Goal: Obtain resource: Obtain resource

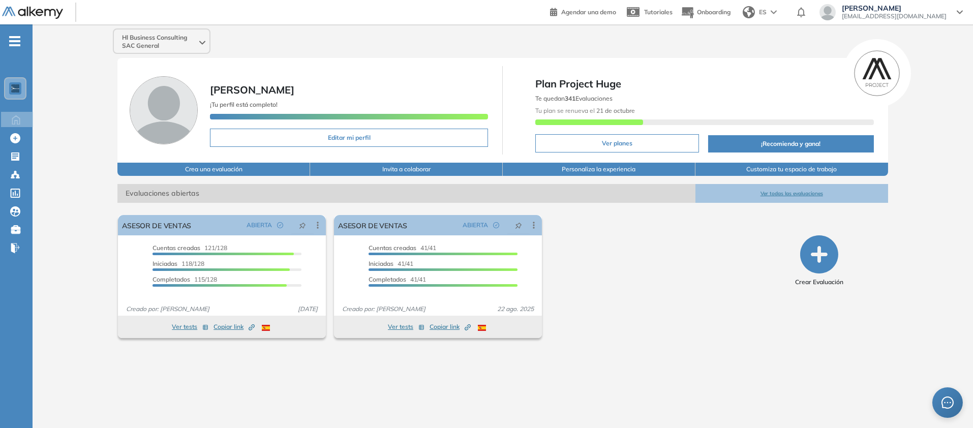
scroll to position [89, 0]
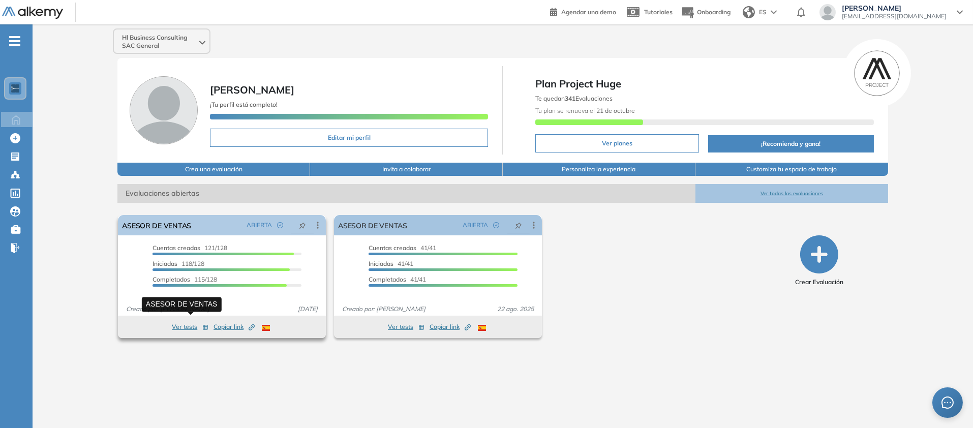
click at [191, 235] on link "ASESOR DE VENTAS" at bounding box center [156, 225] width 69 height 20
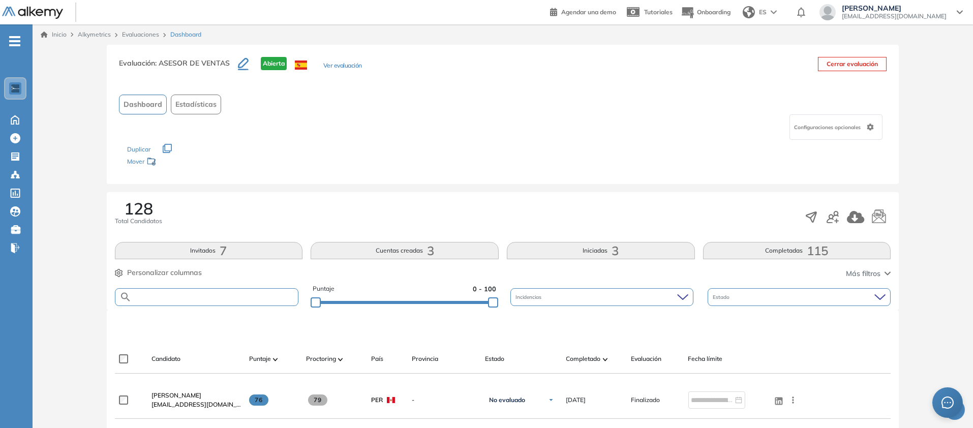
click at [262, 293] on input "text" at bounding box center [215, 297] width 167 height 8
paste input "**********"
type input "**********"
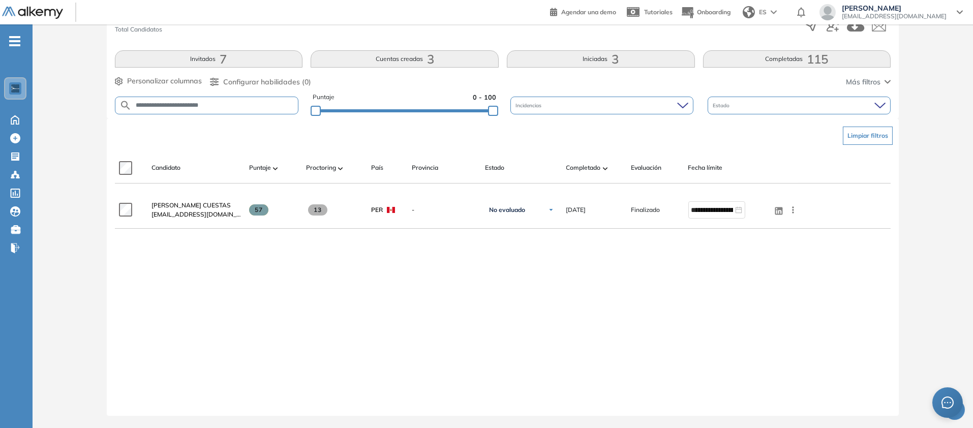
scroll to position [484, 0]
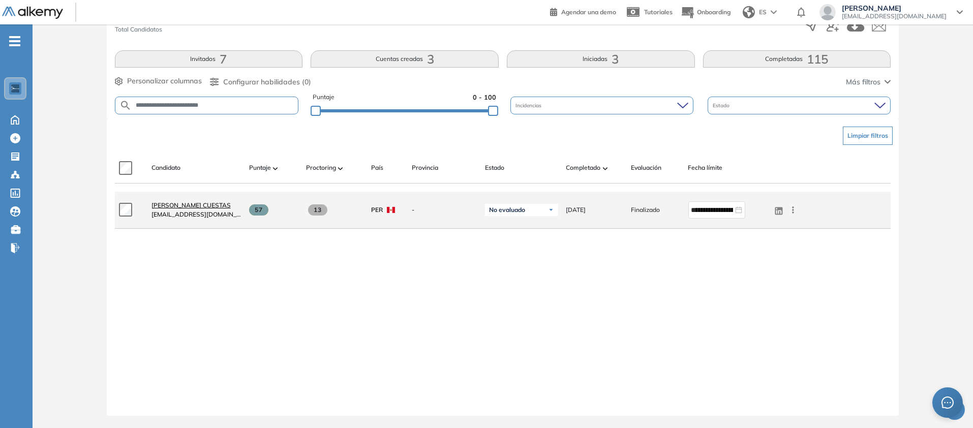
click at [231, 201] on span "[PERSON_NAME] CUESTAS" at bounding box center [190, 205] width 79 height 8
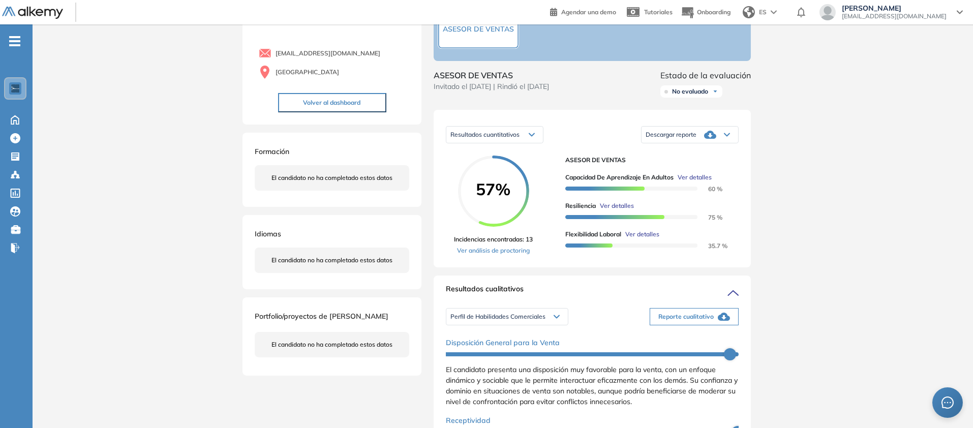
scroll to position [74, 0]
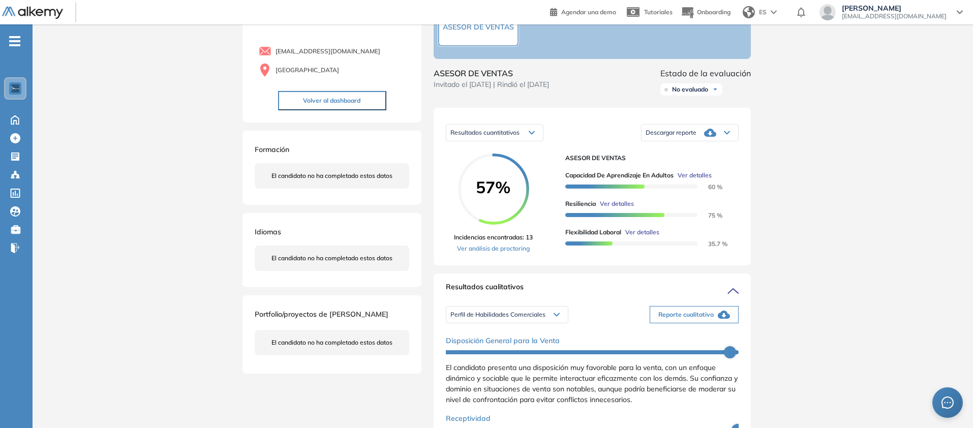
click at [729, 134] on icon at bounding box center [726, 133] width 5 height 3
click at [722, 177] on li "Descargar informe resumido" at bounding box center [684, 172] width 76 height 10
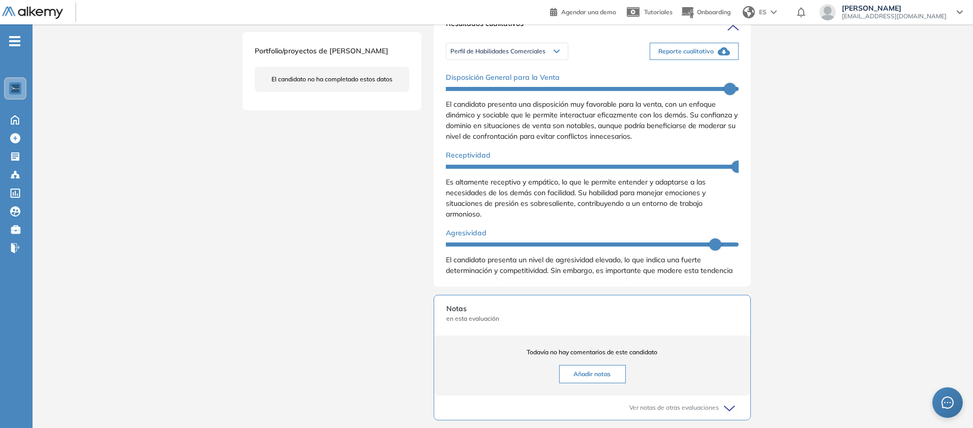
scroll to position [338, 0]
click at [713, 55] on span "Reporte cualitativo" at bounding box center [685, 50] width 55 height 9
click at [458, 54] on span "Perfil de Habilidades Comerciales" at bounding box center [497, 50] width 95 height 8
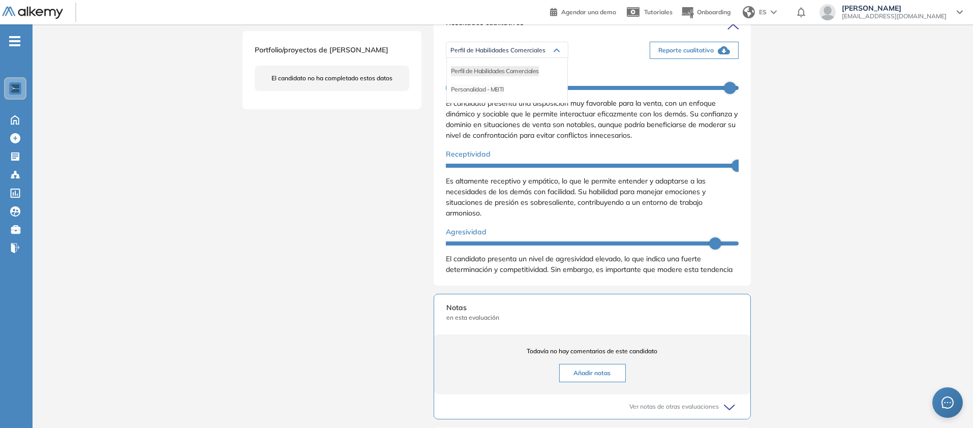
click at [470, 95] on li "Personalidad - MBTI" at bounding box center [477, 89] width 53 height 10
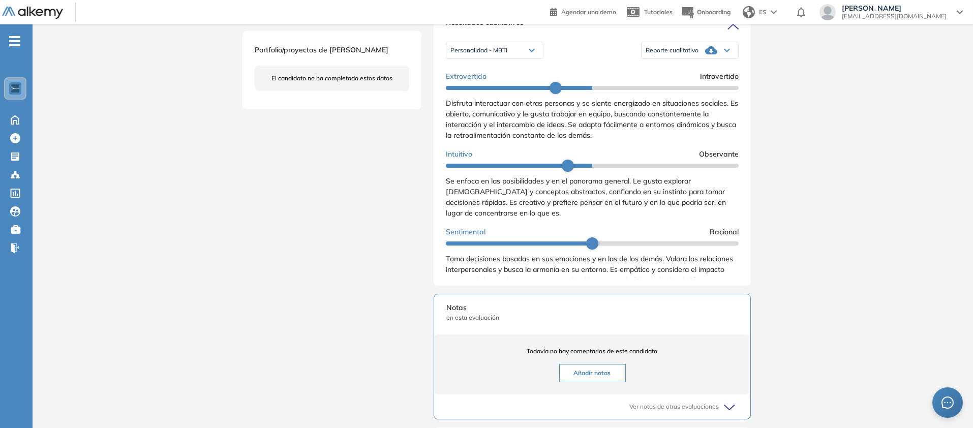
click at [730, 52] on icon at bounding box center [727, 50] width 6 height 4
click at [708, 76] on li "Reporte con Afinidad AI" at bounding box center [677, 71] width 62 height 10
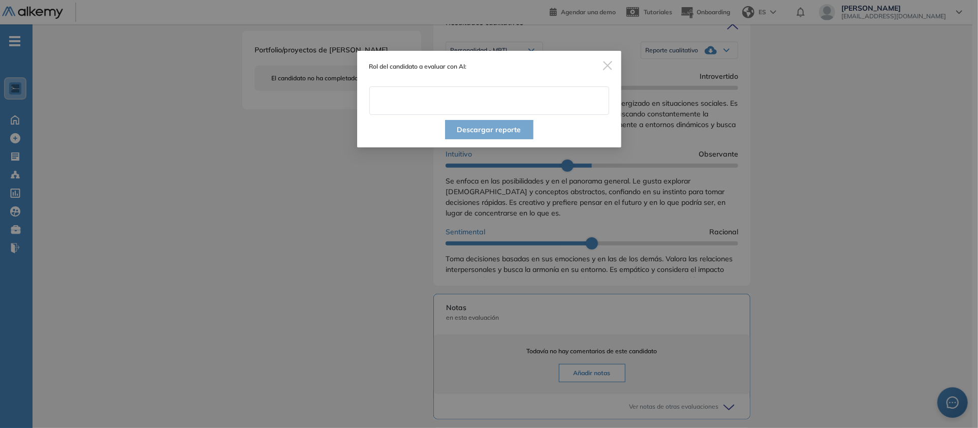
click at [502, 115] on input "text" at bounding box center [489, 100] width 240 height 28
type input "**********"
click at [511, 139] on button "Descargar reporte" at bounding box center [489, 129] width 88 height 19
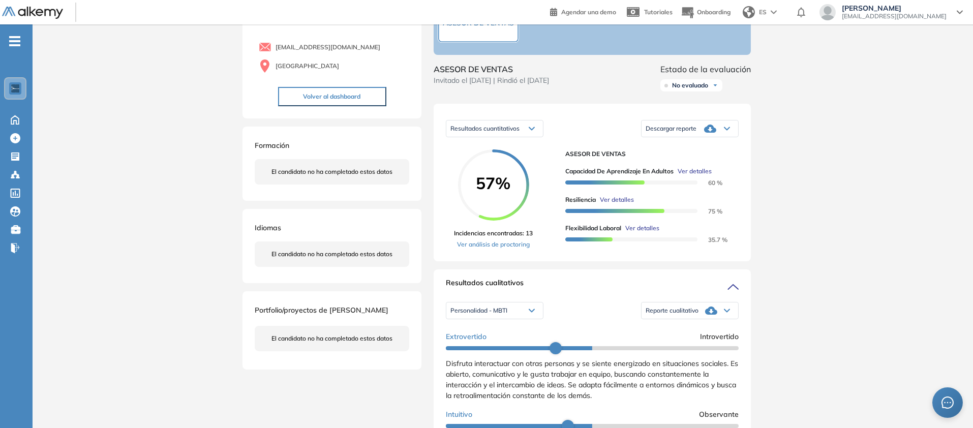
scroll to position [0, 0]
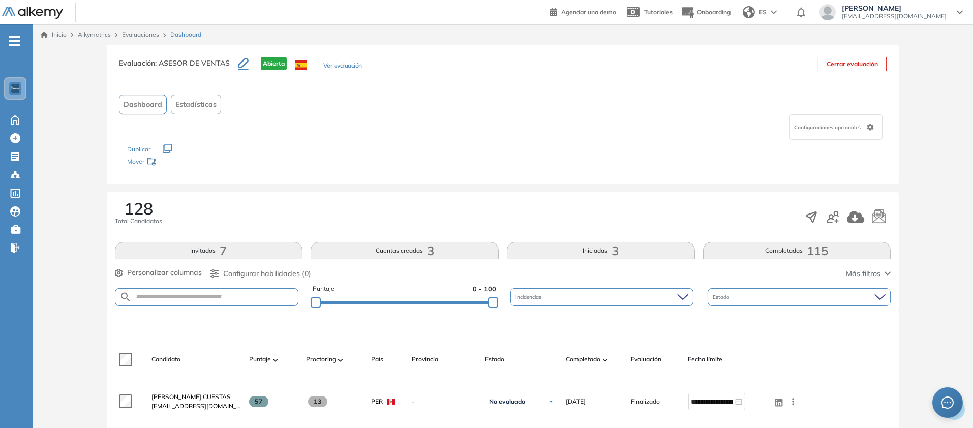
scroll to position [108, 0]
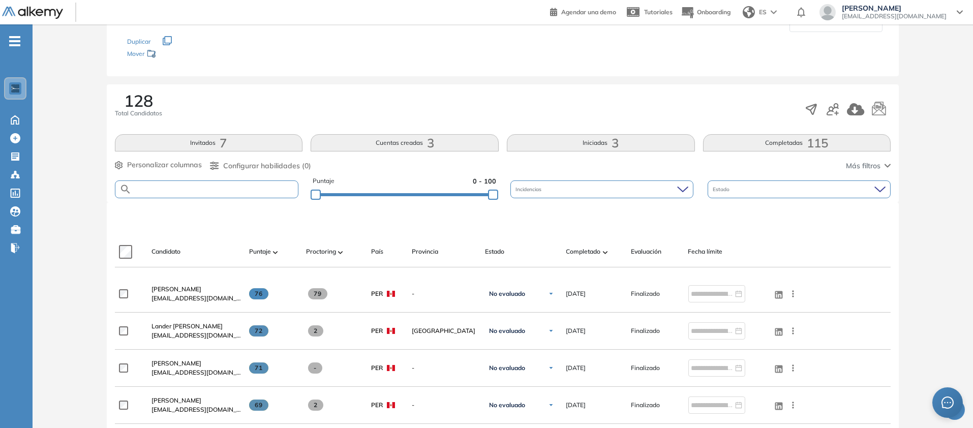
click at [213, 193] on input "text" at bounding box center [215, 189] width 167 height 8
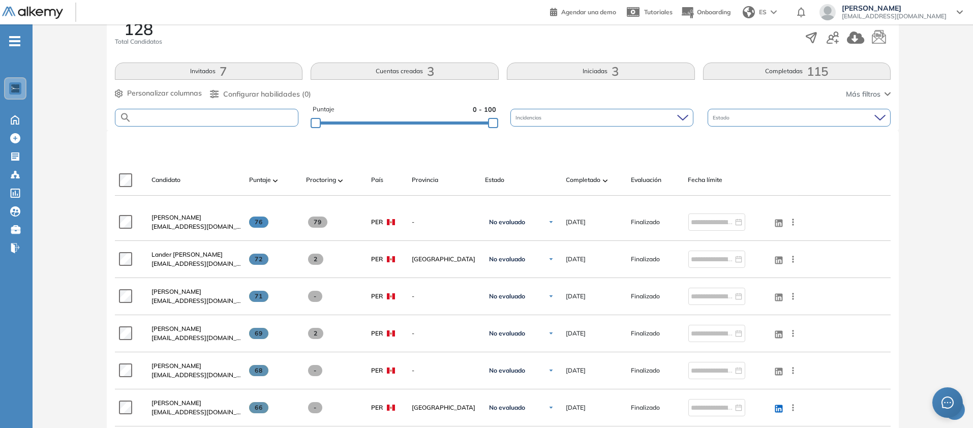
click at [213, 121] on input "text" at bounding box center [215, 118] width 167 height 8
paste input "**********"
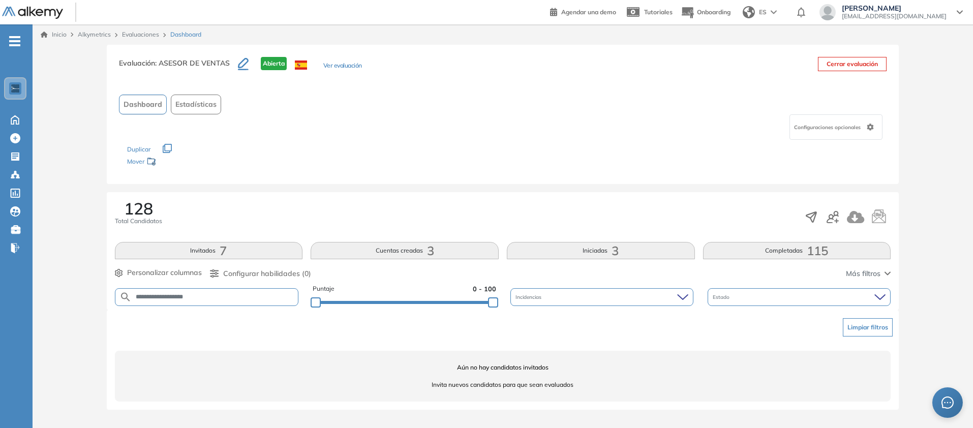
scroll to position [179, 0]
type input "*"
click at [261, 291] on input "text" at bounding box center [208, 296] width 153 height 11
paste input "**********"
type input "**********"
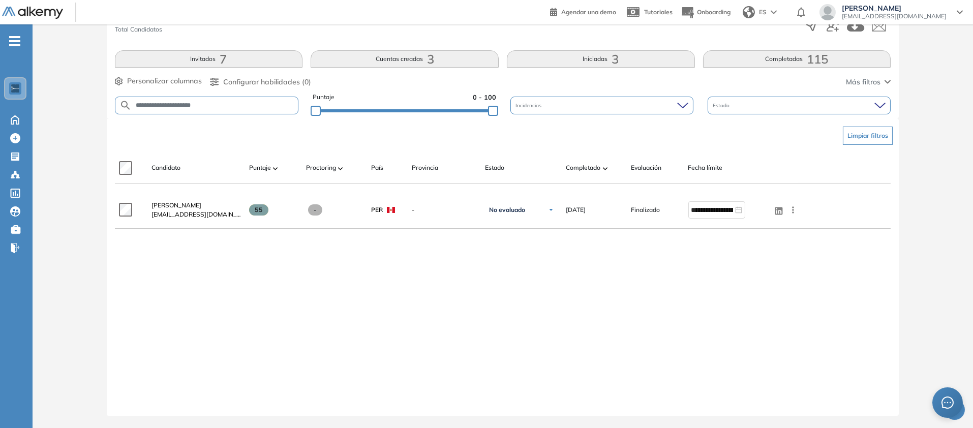
scroll to position [376, 0]
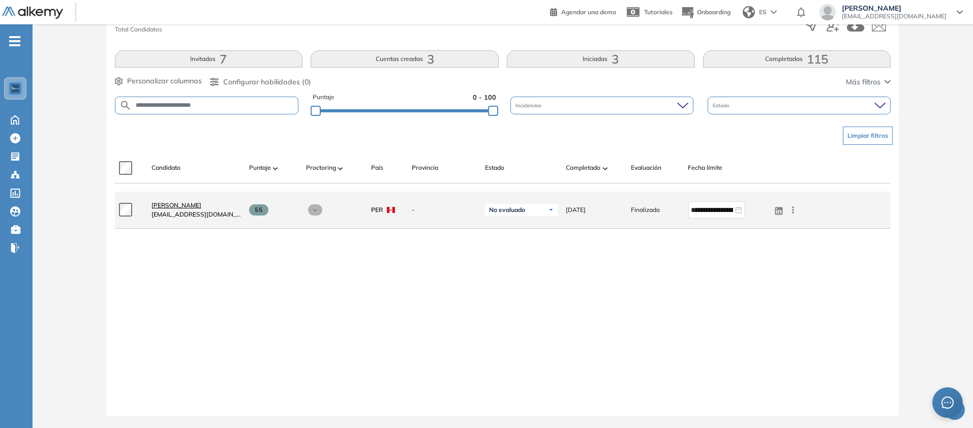
click at [201, 201] on span "[PERSON_NAME]" at bounding box center [176, 205] width 50 height 8
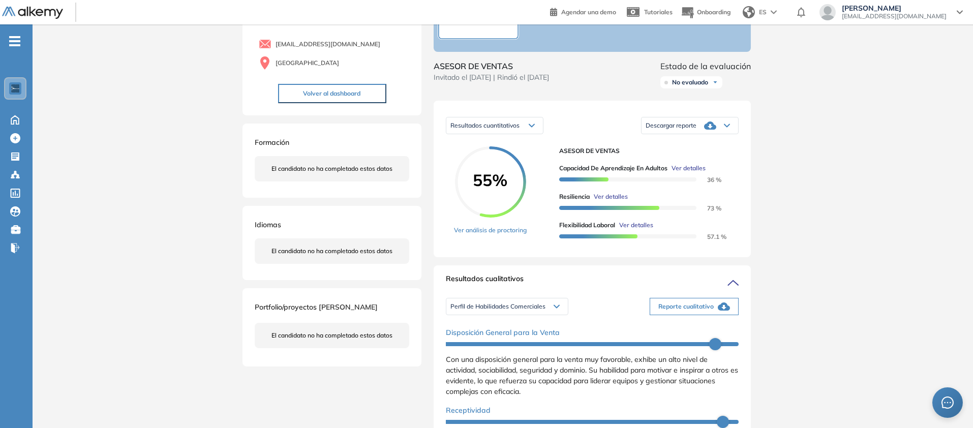
scroll to position [183, 0]
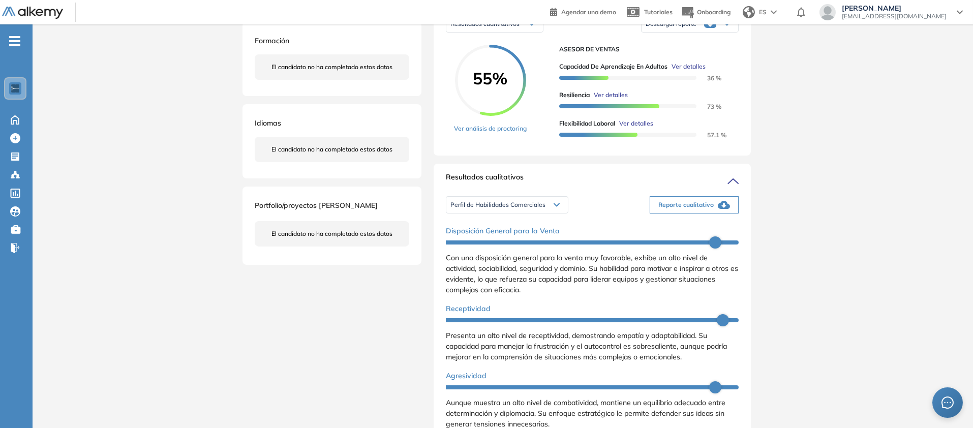
click at [730, 26] on icon at bounding box center [727, 24] width 6 height 4
click at [722, 68] on li "Descargar informe resumido" at bounding box center [684, 63] width 76 height 10
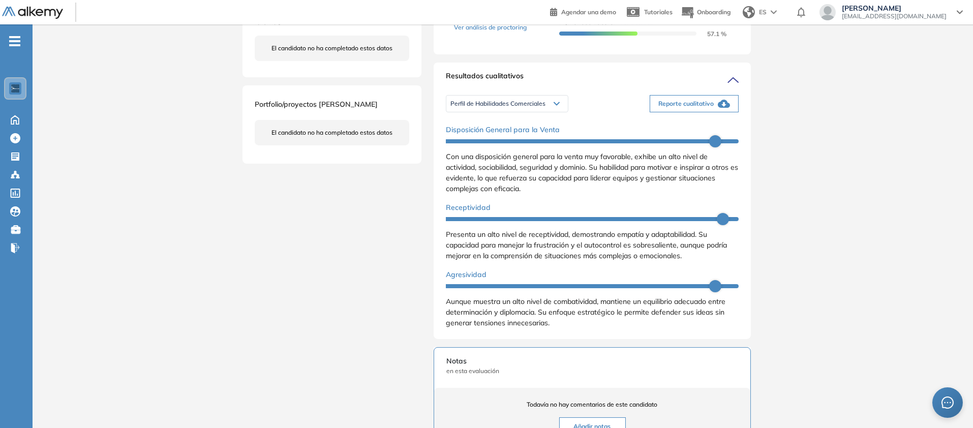
scroll to position [288, 0]
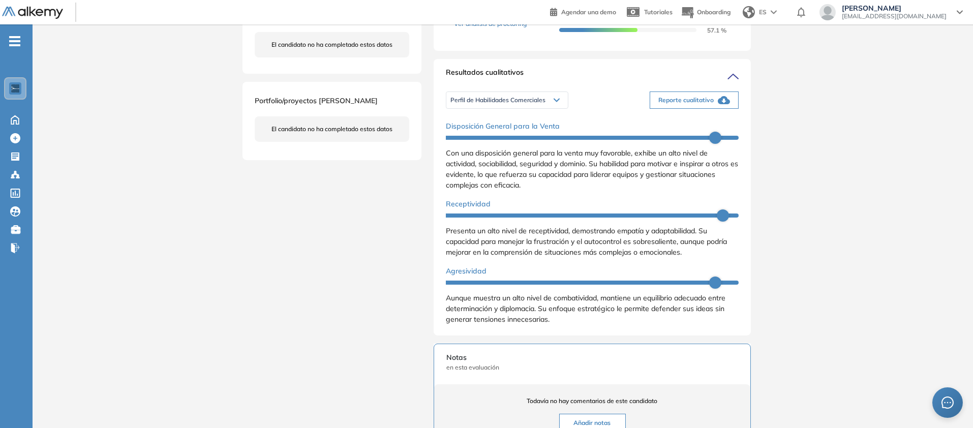
click at [738, 109] on button "Reporte cualitativo" at bounding box center [693, 99] width 89 height 17
click at [469, 104] on span "Perfil de Habilidades Comerciales" at bounding box center [497, 100] width 95 height 8
click at [470, 144] on li "Personalidad - MBTI" at bounding box center [477, 139] width 53 height 10
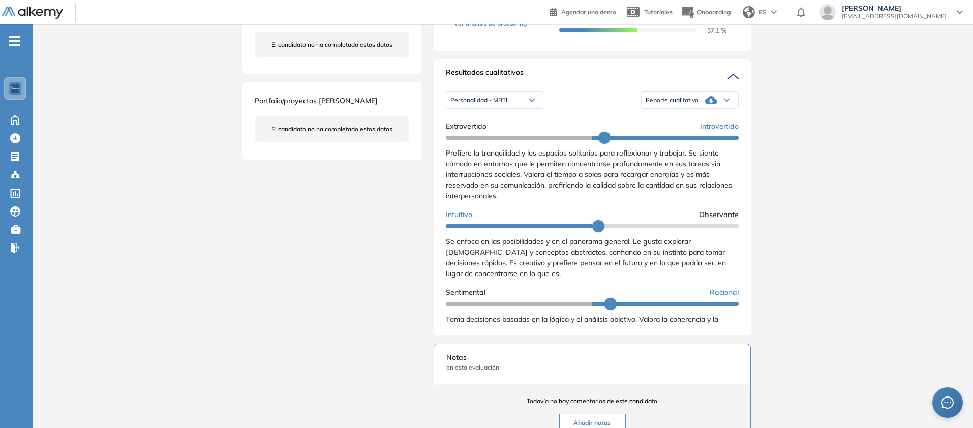
click at [730, 102] on icon at bounding box center [727, 100] width 6 height 4
click at [708, 126] on li "Reporte con Afinidad AI" at bounding box center [677, 121] width 62 height 10
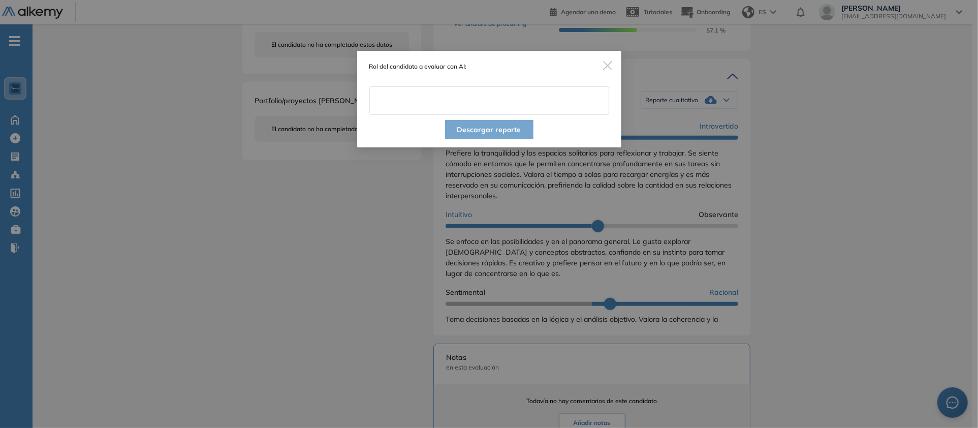
click at [510, 111] on input "text" at bounding box center [489, 100] width 240 height 28
type input "**********"
click at [499, 139] on button "Descargar reporte" at bounding box center [489, 129] width 88 height 19
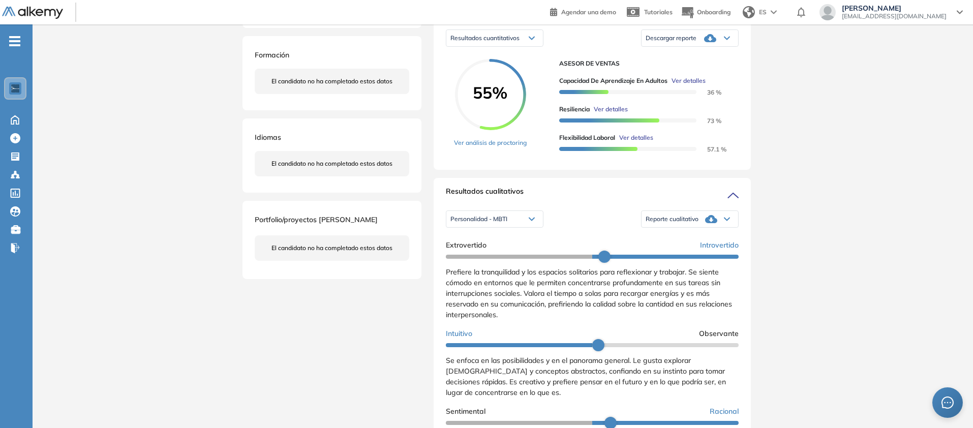
scroll to position [0, 0]
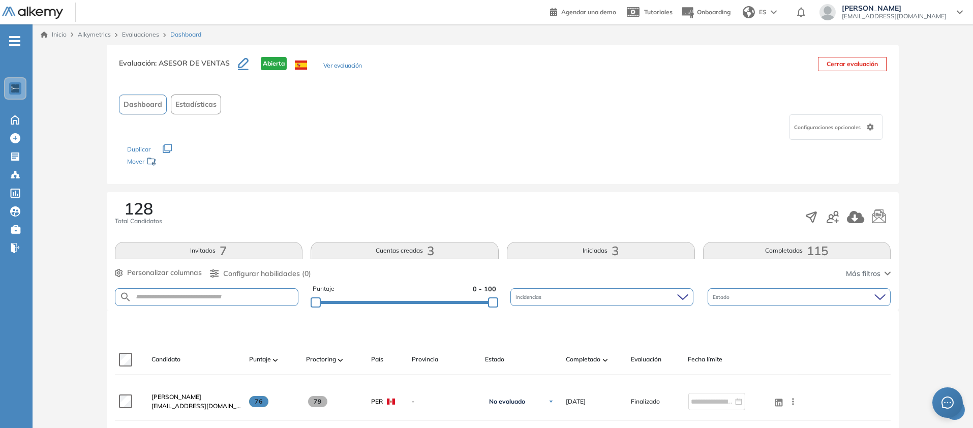
scroll to position [199, 0]
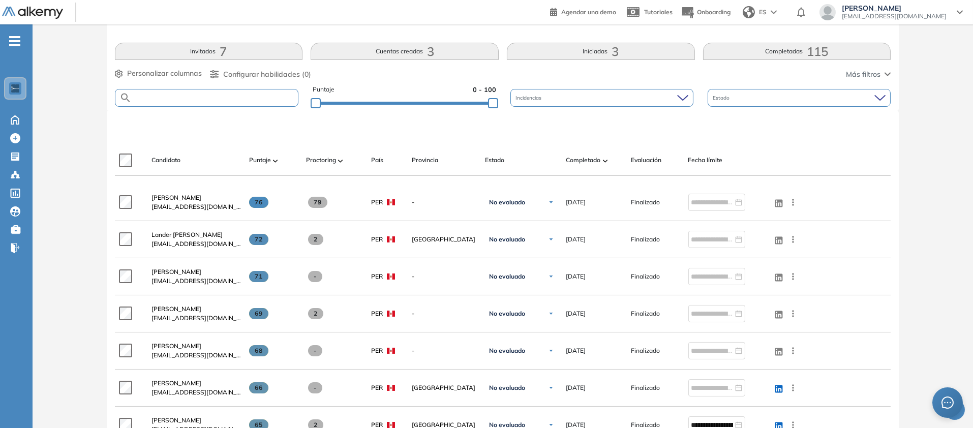
click at [253, 102] on input "text" at bounding box center [215, 98] width 167 height 8
click at [251, 102] on input "text" at bounding box center [215, 98] width 167 height 8
paste input "**********"
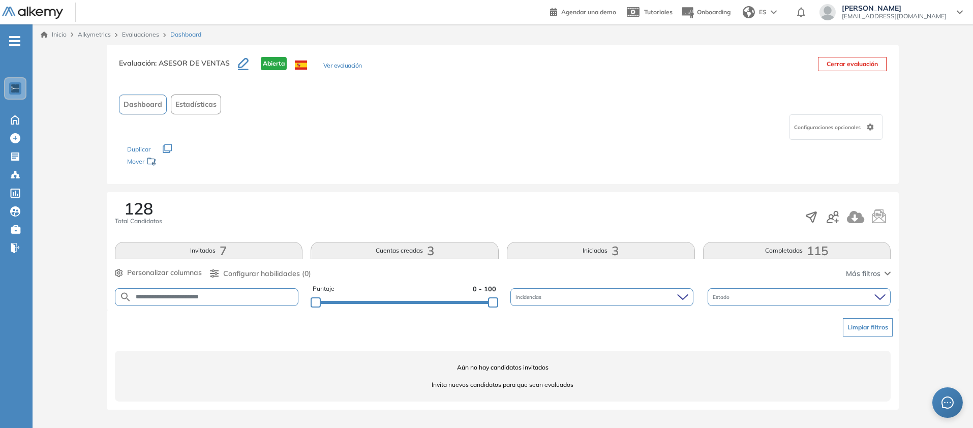
scroll to position [0, 0]
click at [281, 288] on form "**********" at bounding box center [207, 297] width 184 height 18
drag, startPoint x: 292, startPoint y: 247, endPoint x: 23, endPoint y: 230, distance: 269.4
click at [23, 230] on div "Perfil Todos los espacios Todos los espacios Home Home Alkymetrics Alkymetrics …" at bounding box center [486, 214] width 973 height 428
type input "*"
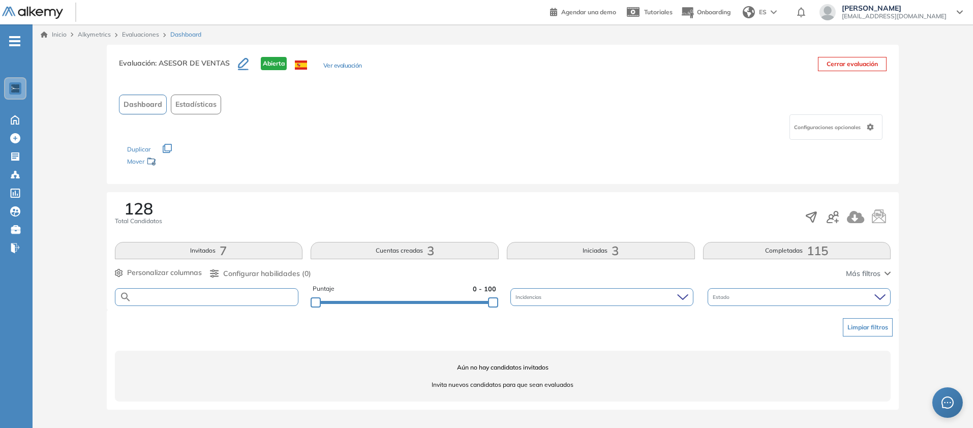
paste input "**********"
type input "**********"
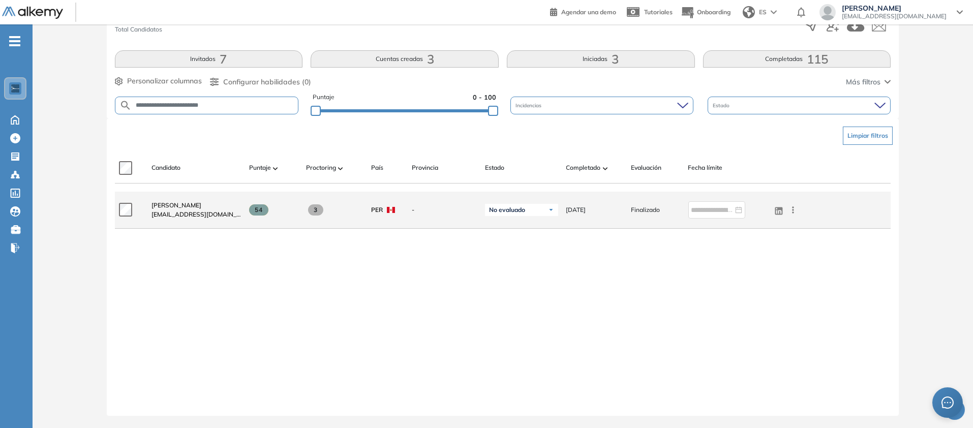
scroll to position [365, 0]
click at [201, 209] on span "[PERSON_NAME]" at bounding box center [176, 205] width 50 height 8
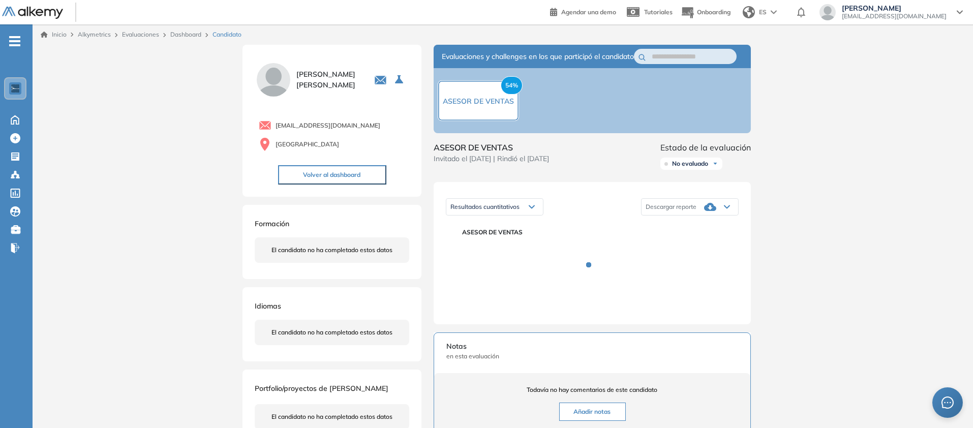
scroll to position [197, 0]
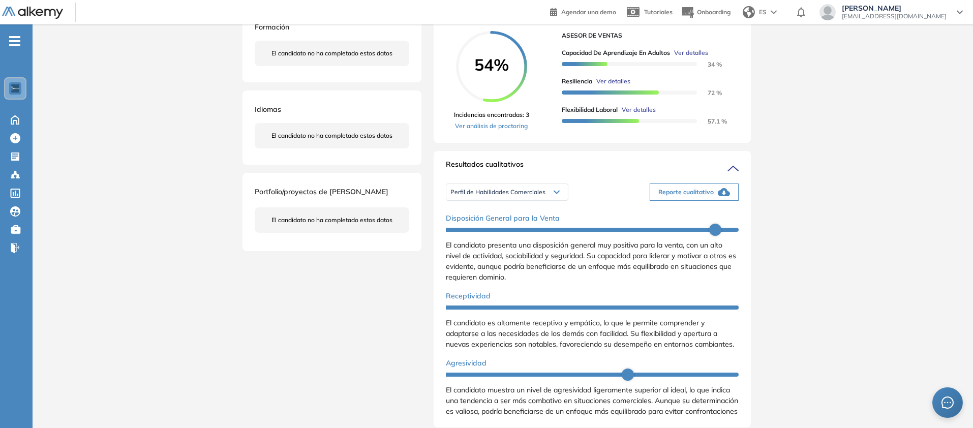
click at [738, 20] on div "Descargar reporte" at bounding box center [689, 10] width 97 height 20
click at [722, 54] on li "Descargar informe resumido" at bounding box center [684, 49] width 76 height 10
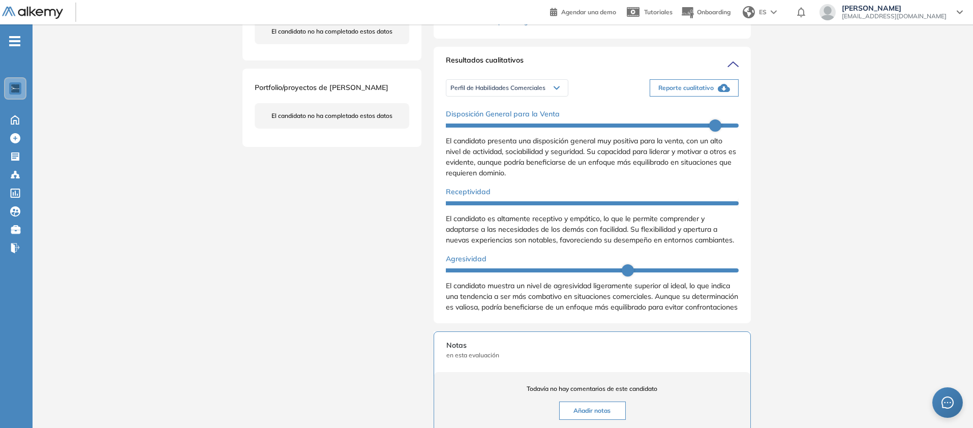
click at [713, 92] on span "Reporte cualitativo" at bounding box center [685, 87] width 55 height 9
click at [460, 92] on span "Perfil de Habilidades Comerciales" at bounding box center [497, 88] width 95 height 8
click at [467, 132] on li "Personalidad - MBTI" at bounding box center [477, 127] width 53 height 10
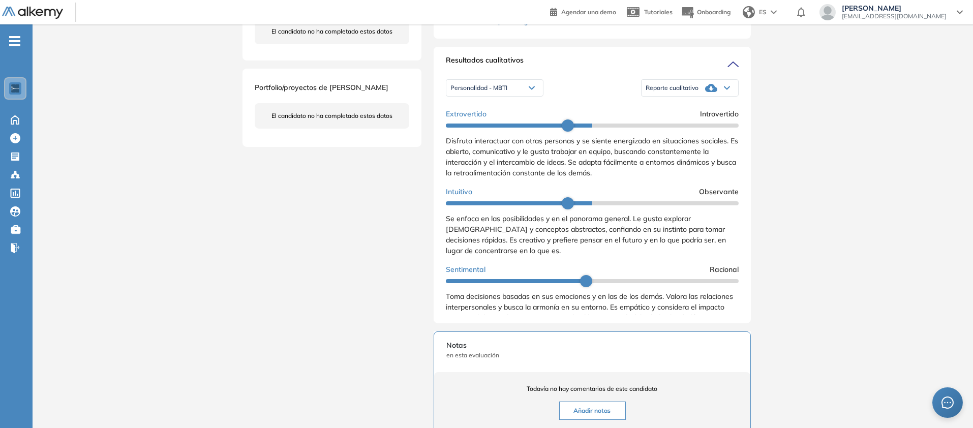
click at [738, 98] on div "Reporte cualitativo" at bounding box center [689, 88] width 97 height 20
click at [708, 114] on li "Reporte con Afinidad AI" at bounding box center [677, 109] width 62 height 10
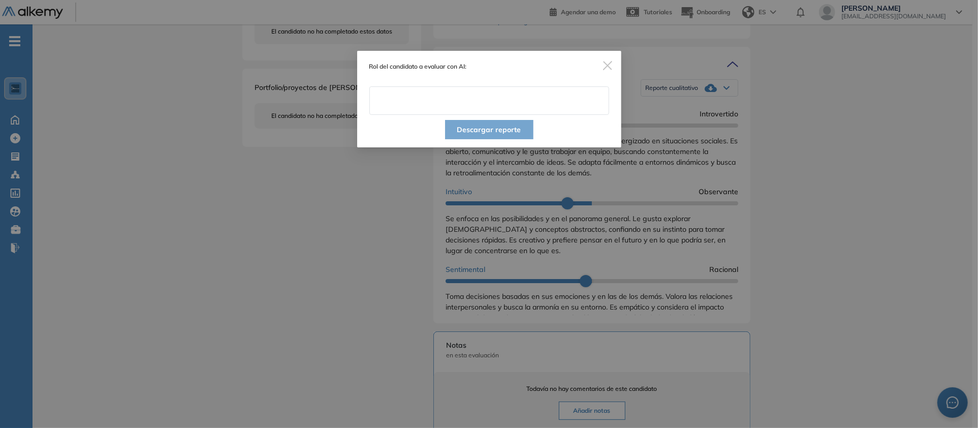
click at [444, 115] on input "text" at bounding box center [489, 100] width 240 height 28
type input "**********"
click at [497, 139] on button "Descargar reporte" at bounding box center [489, 129] width 88 height 19
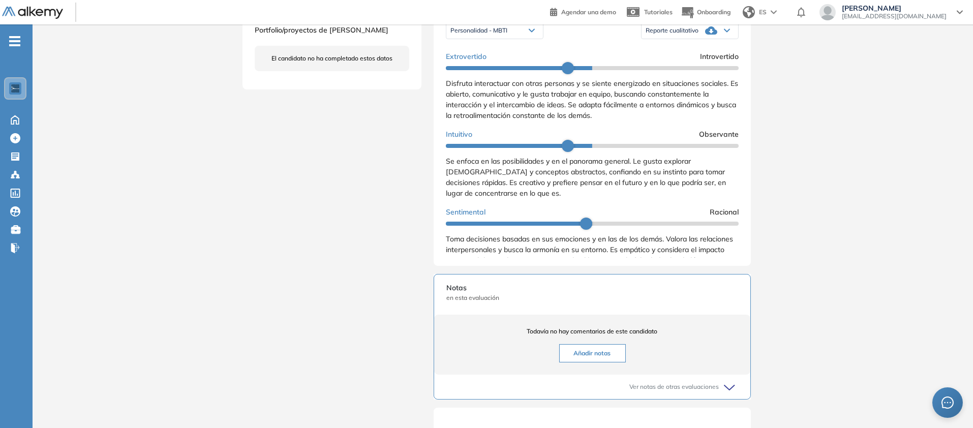
scroll to position [366, 0]
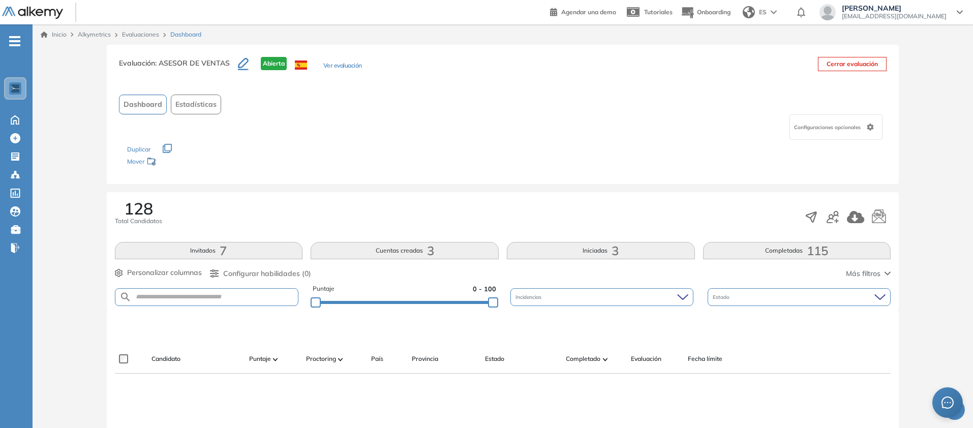
scroll to position [74, 0]
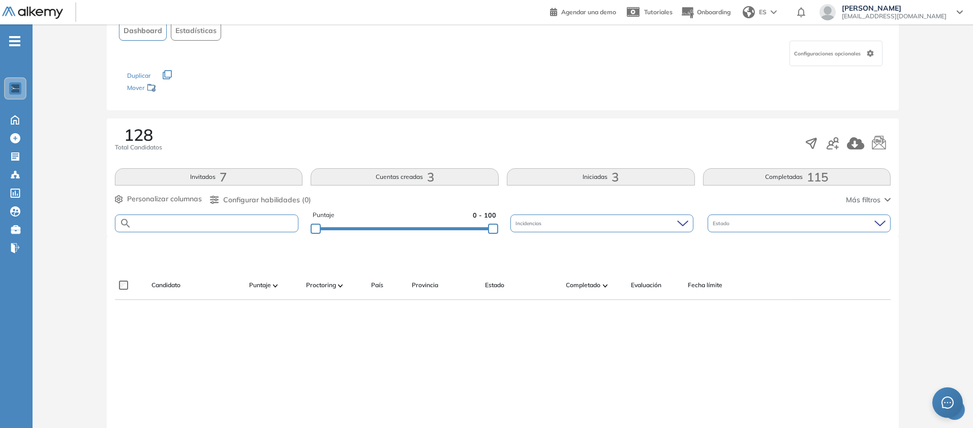
click at [267, 227] on input "text" at bounding box center [215, 224] width 167 height 8
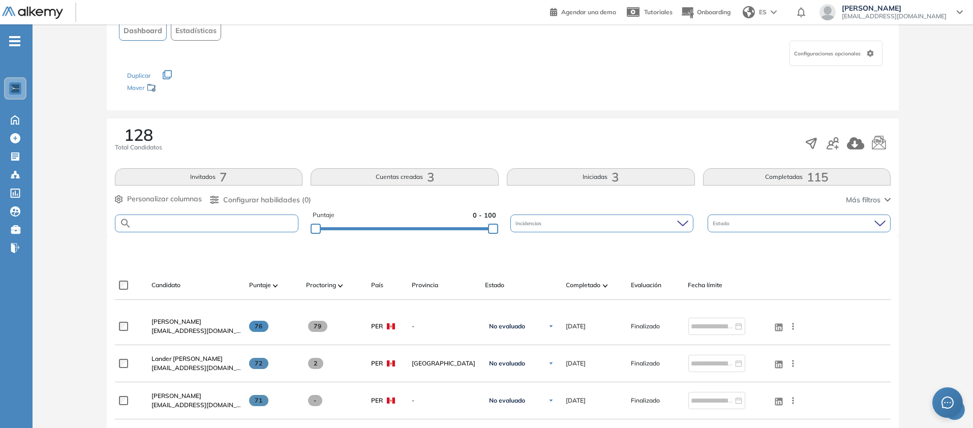
paste input "**********"
type input "**********"
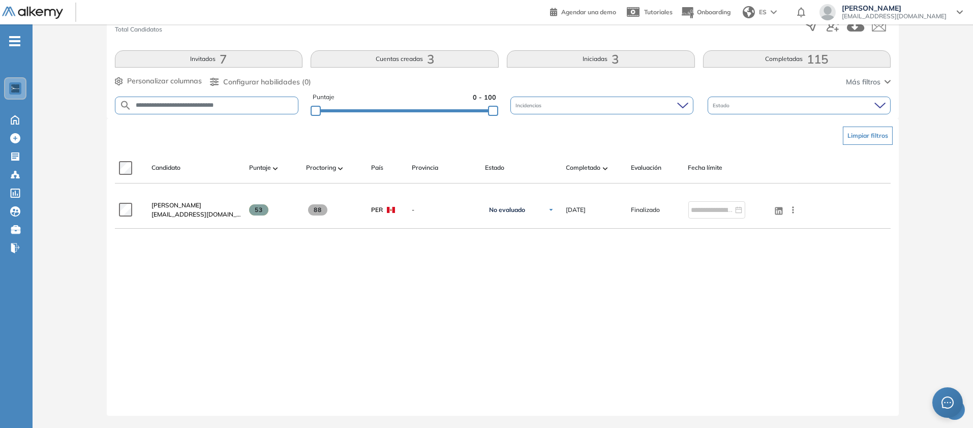
scroll to position [246, 0]
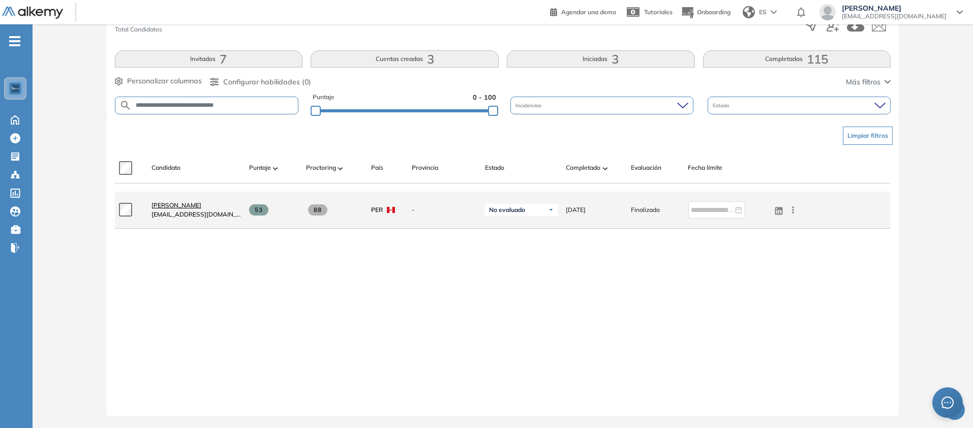
click at [201, 209] on span "[PERSON_NAME]" at bounding box center [176, 205] width 50 height 8
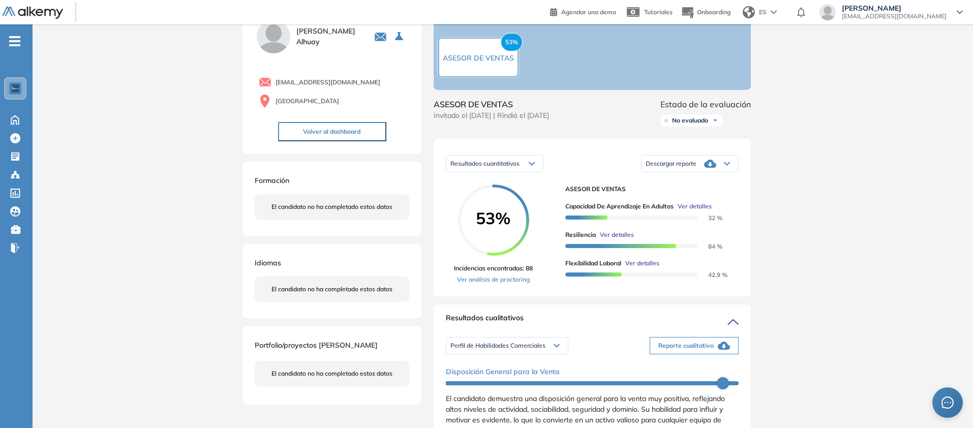
scroll to position [121, 0]
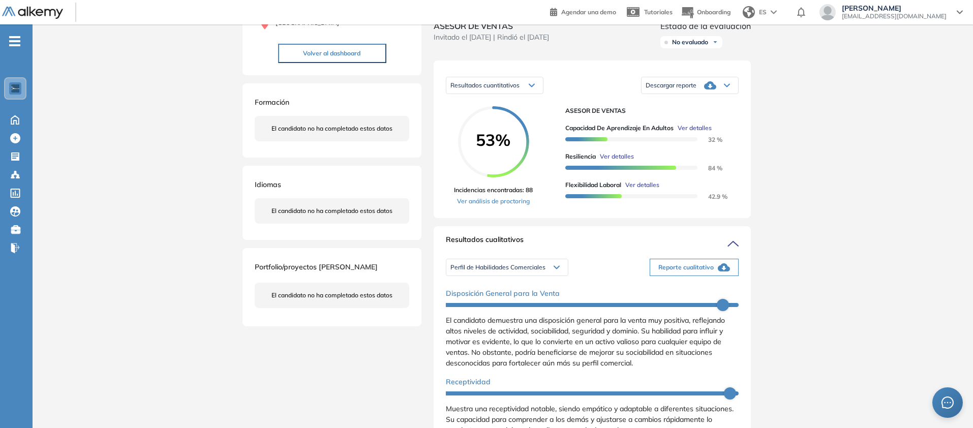
click at [730, 87] on icon at bounding box center [727, 85] width 6 height 4
click at [722, 130] on li "Descargar informe resumido" at bounding box center [684, 124] width 76 height 10
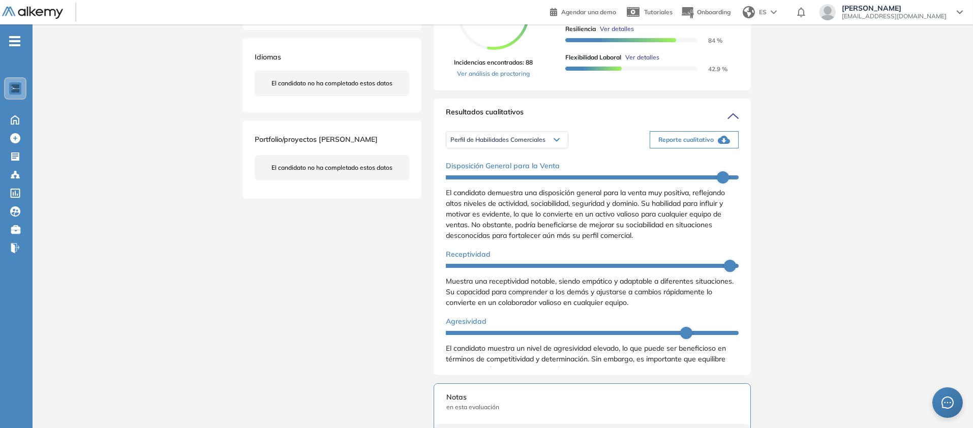
scroll to position [305, 0]
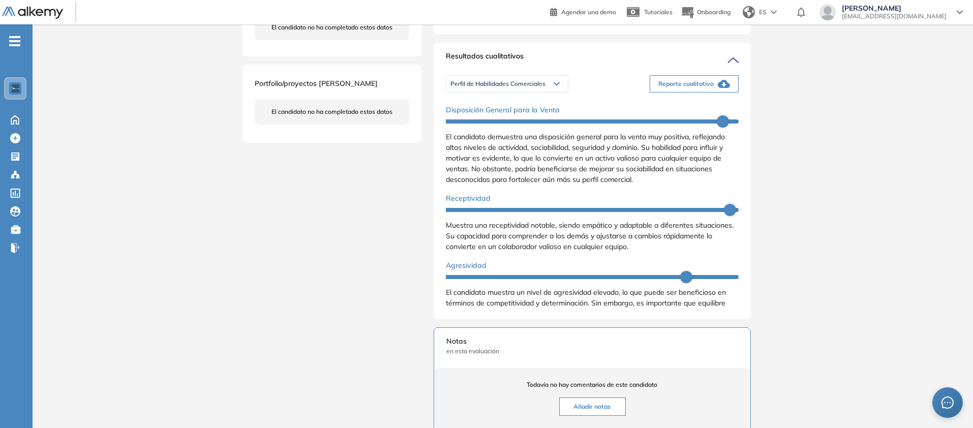
click at [713, 88] on span "Reporte cualitativo" at bounding box center [685, 83] width 55 height 9
click at [505, 88] on span "Perfil de Habilidades Comerciales" at bounding box center [497, 84] width 95 height 8
click at [490, 128] on li "Personalidad - MBTI" at bounding box center [477, 123] width 53 height 10
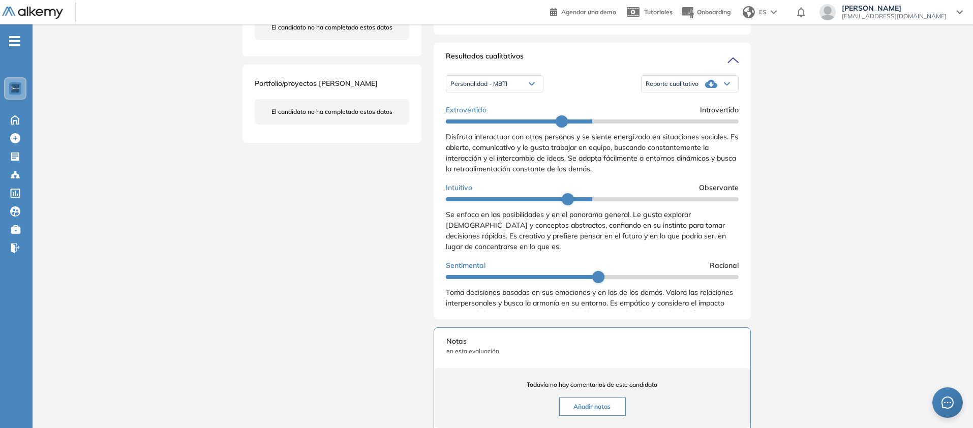
click at [738, 94] on div "Reporte cualitativo" at bounding box center [689, 84] width 97 height 20
click at [708, 110] on li "Reporte con Afinidad AI" at bounding box center [677, 105] width 62 height 10
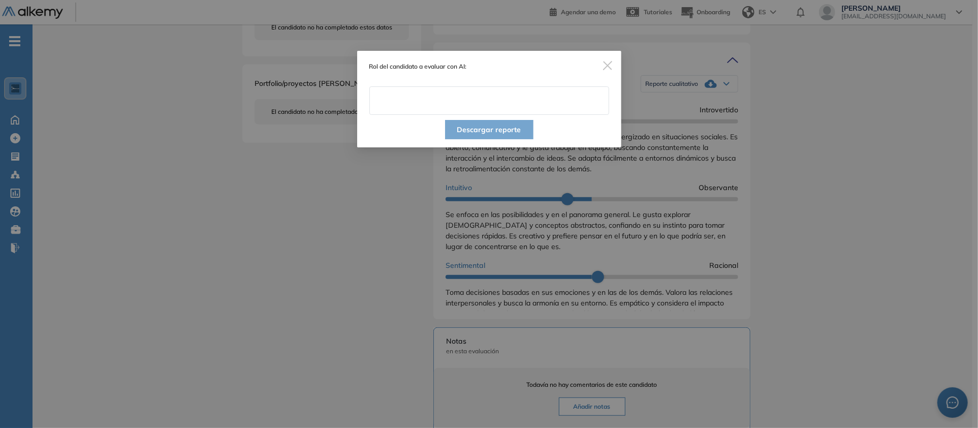
click at [469, 115] on input "text" at bounding box center [489, 100] width 240 height 28
type input "**********"
click at [500, 139] on button "Descargar reporte" at bounding box center [489, 129] width 88 height 19
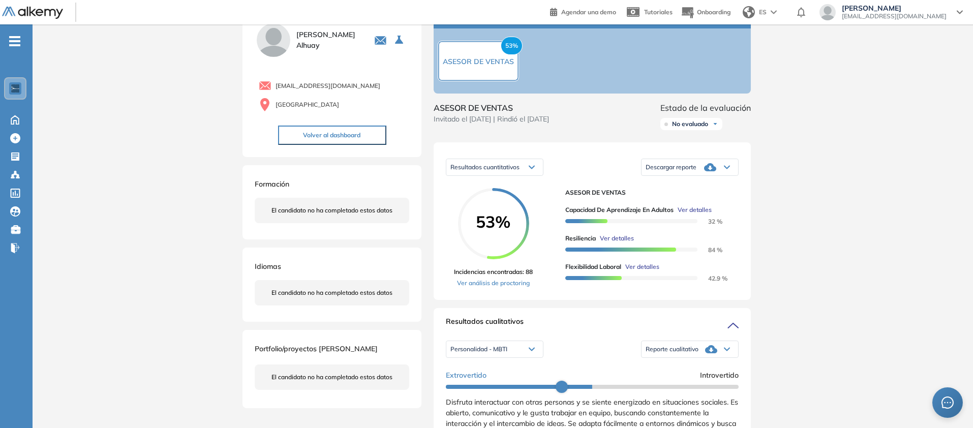
scroll to position [0, 0]
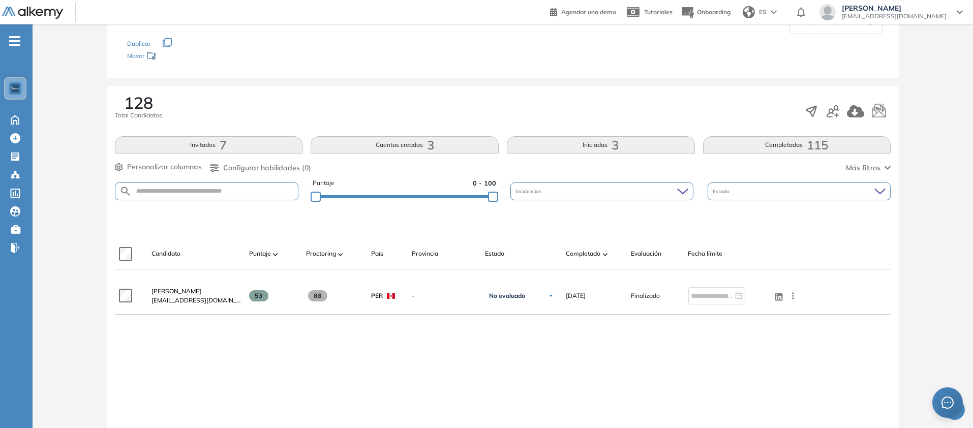
scroll to position [265, 0]
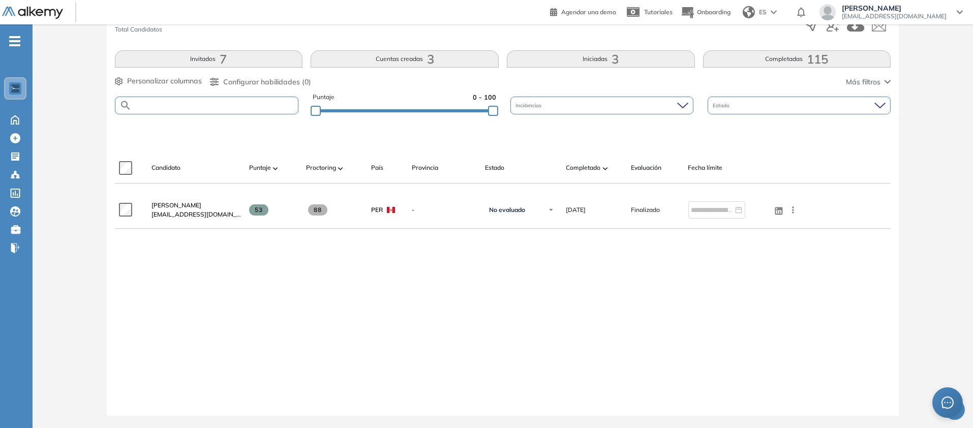
click at [267, 109] on input "text" at bounding box center [215, 106] width 167 height 8
paste input "**********"
type input "*"
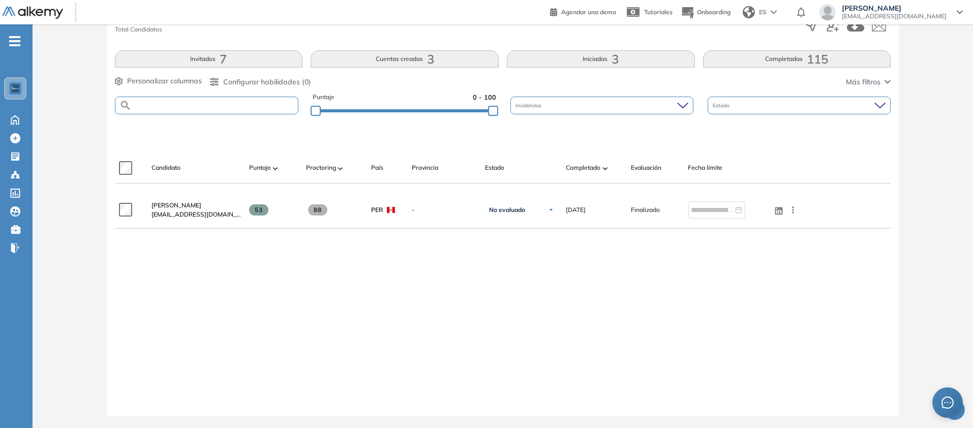
paste input "**********"
type input "**********"
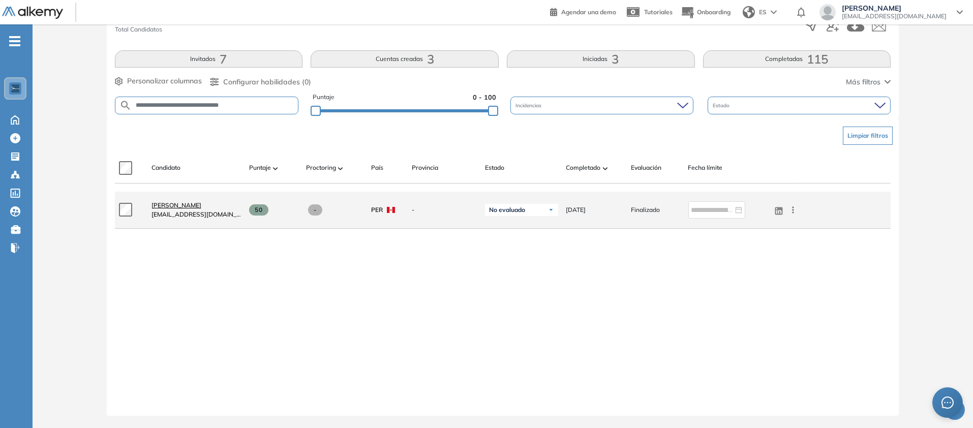
scroll to position [0, 0]
click at [201, 201] on span "[PERSON_NAME]" at bounding box center [176, 205] width 50 height 8
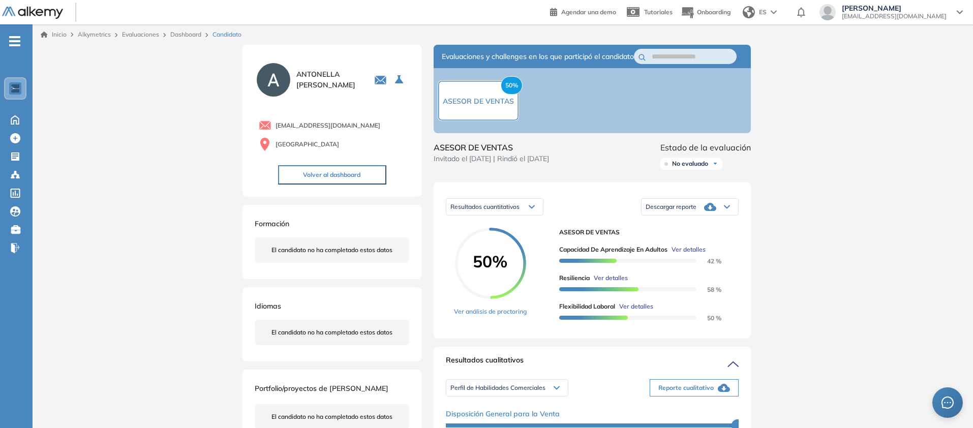
click at [738, 217] on div "Descargar reporte" at bounding box center [689, 207] width 97 height 20
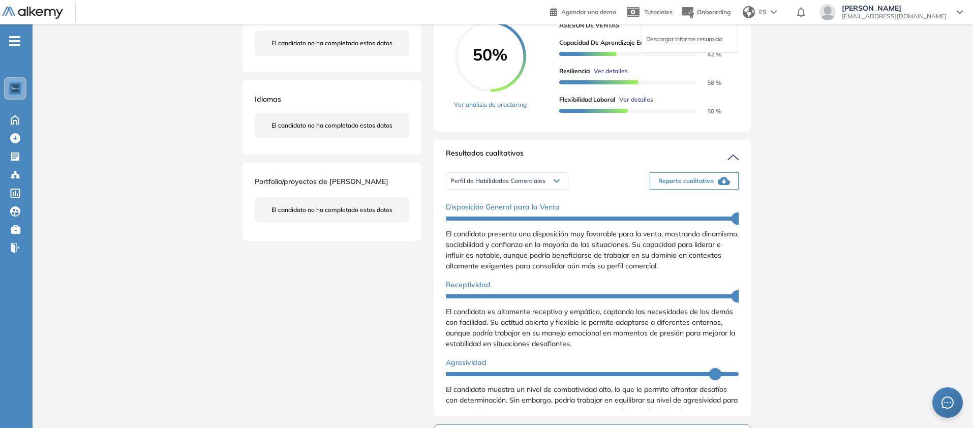
scroll to position [209, 0]
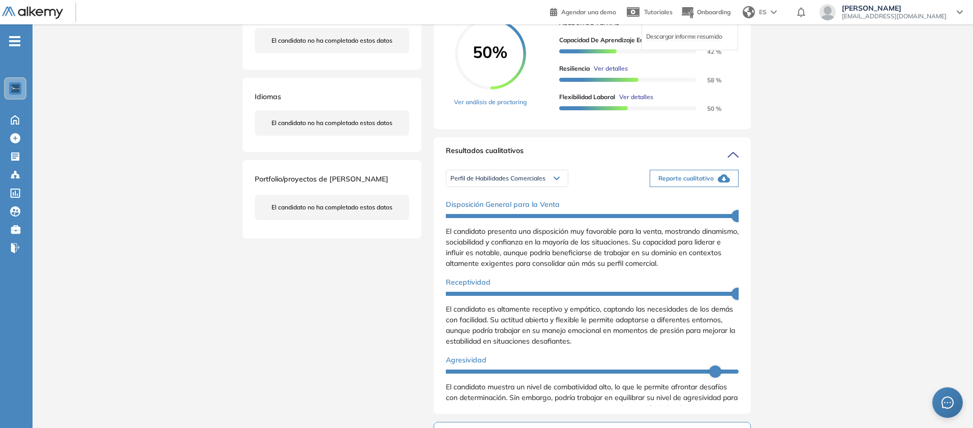
click at [722, 42] on li "Descargar informe resumido" at bounding box center [684, 37] width 76 height 10
click at [713, 183] on span "Reporte cualitativo" at bounding box center [685, 178] width 55 height 9
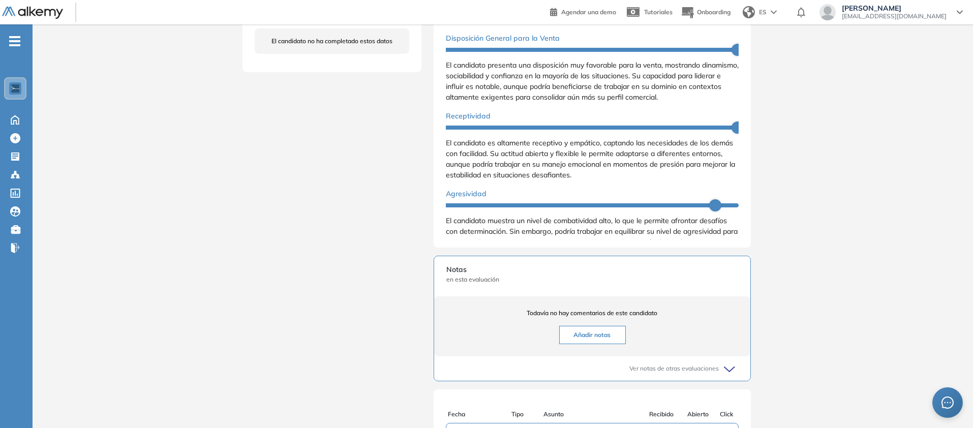
click at [501, 20] on div "Perfil de Habilidades Comerciales" at bounding box center [506, 12] width 121 height 16
click at [492, 56] on li "Personalidad - MBTI" at bounding box center [477, 51] width 53 height 10
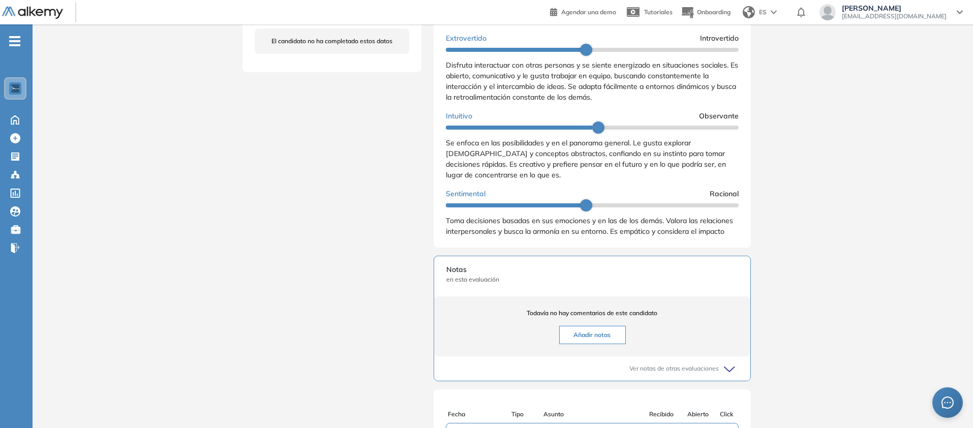
click at [738, 22] on div "Reporte cualitativo" at bounding box center [689, 12] width 97 height 20
click at [708, 38] on li "Reporte con Afinidad AI" at bounding box center [677, 33] width 62 height 10
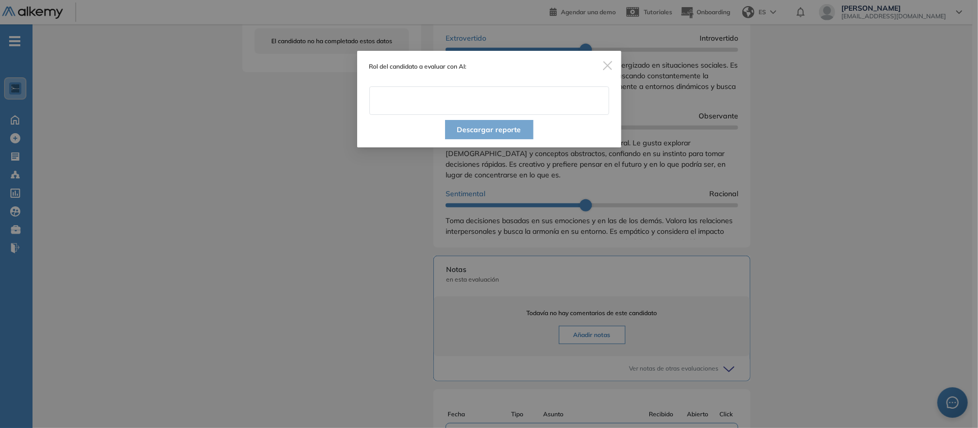
click at [533, 115] on input "text" at bounding box center [489, 100] width 240 height 28
type input "**********"
click at [492, 139] on button "Descargar reporte" at bounding box center [489, 129] width 88 height 19
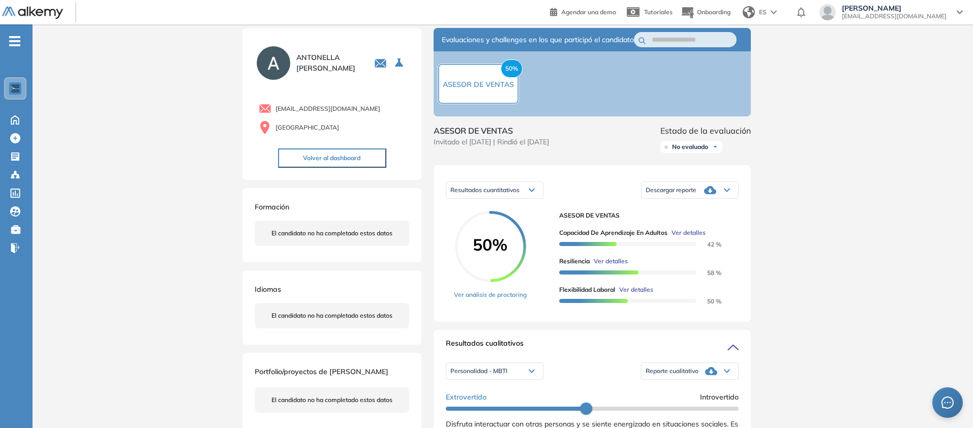
scroll to position [0, 0]
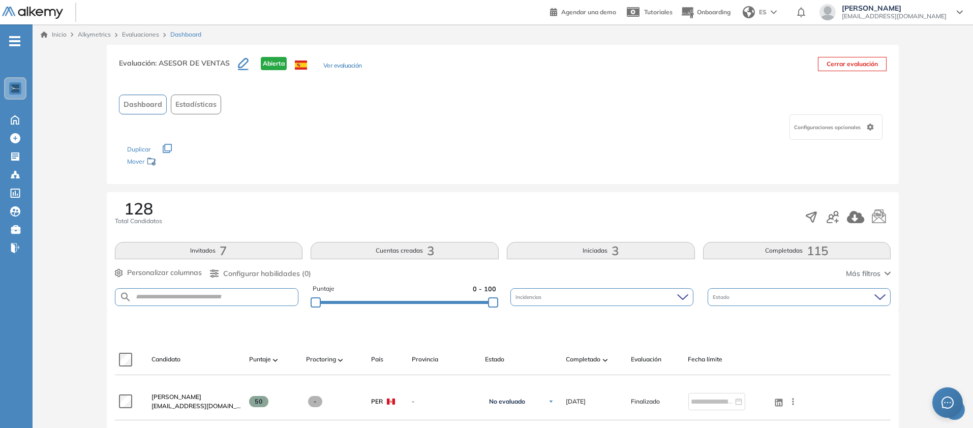
scroll to position [332, 0]
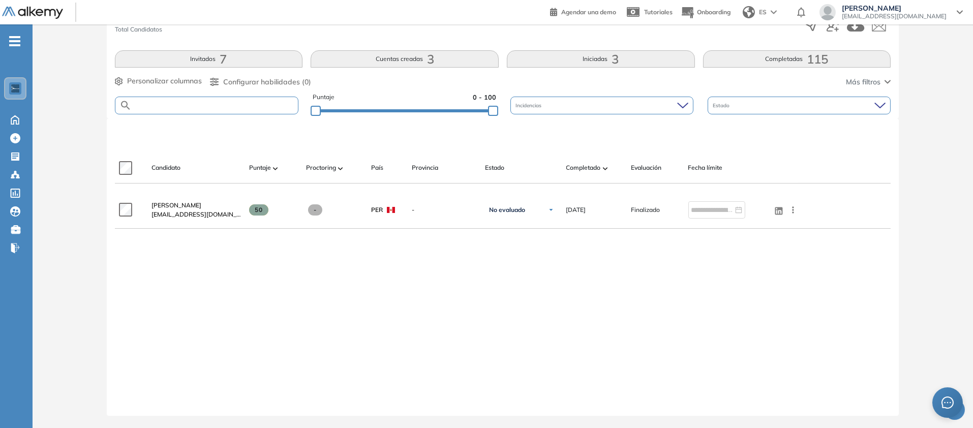
click at [262, 102] on input "text" at bounding box center [215, 106] width 167 height 8
paste input "**********"
type input "**********"
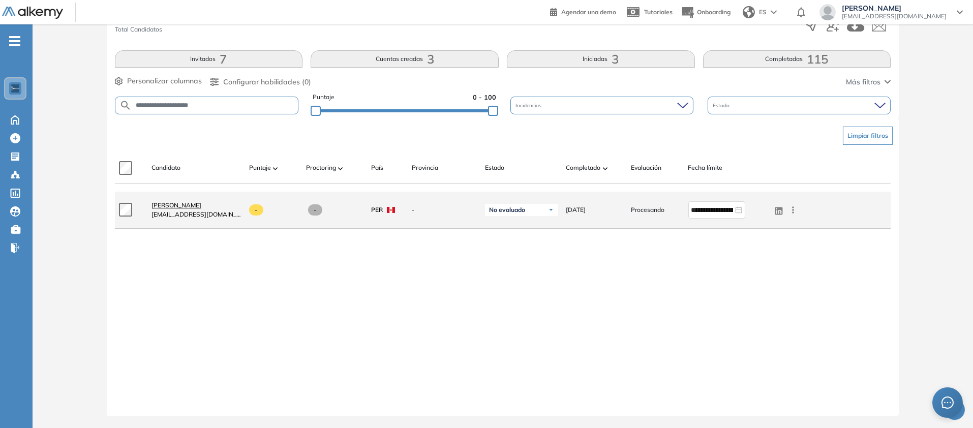
click at [201, 209] on span "[PERSON_NAME]" at bounding box center [176, 205] width 50 height 8
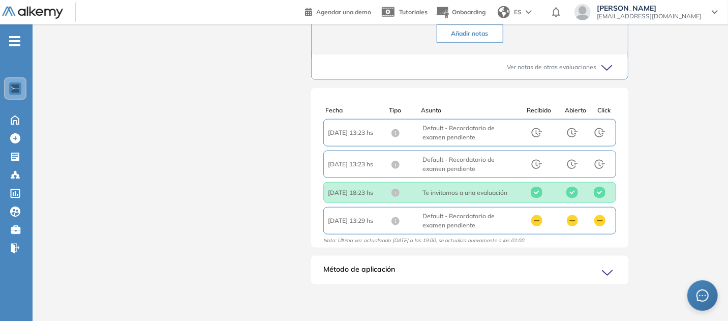
scroll to position [4, 0]
